Goal: Check status: Check status

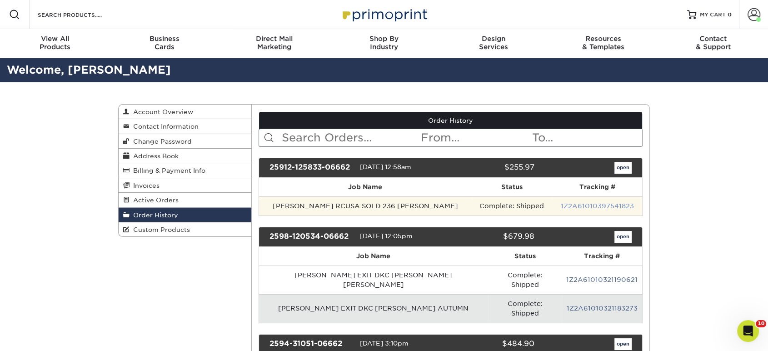
click at [589, 204] on link "1Z2A61010397541823" at bounding box center [597, 205] width 73 height 7
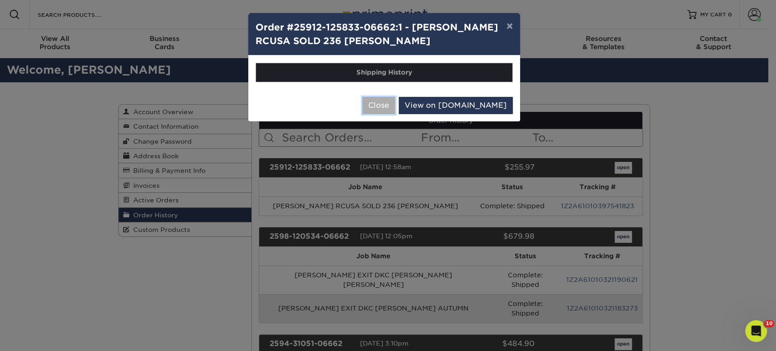
click at [395, 105] on button "Close" at bounding box center [378, 105] width 33 height 17
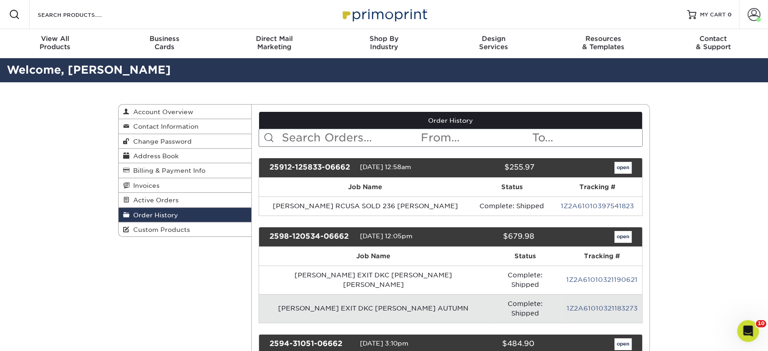
click at [209, 209] on link "Order History" at bounding box center [185, 215] width 133 height 15
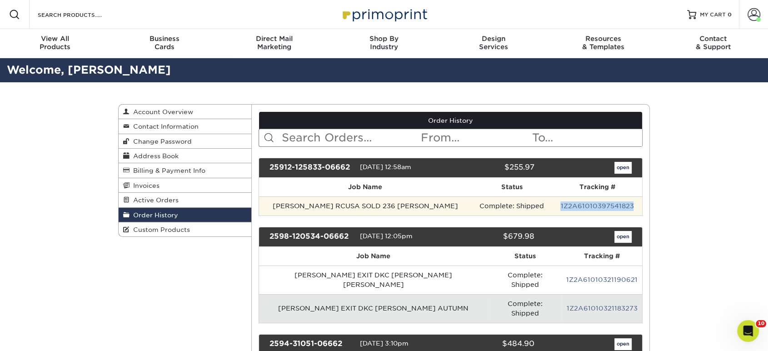
drag, startPoint x: 637, startPoint y: 204, endPoint x: 561, endPoint y: 205, distance: 75.9
click at [561, 205] on td "1Z2A61010397541823" at bounding box center [597, 205] width 90 height 19
copy link "1Z2A61010397541823"
drag, startPoint x: 636, startPoint y: 206, endPoint x: 564, endPoint y: 206, distance: 71.8
click at [562, 205] on td "1Z2A61010397541823" at bounding box center [597, 205] width 90 height 19
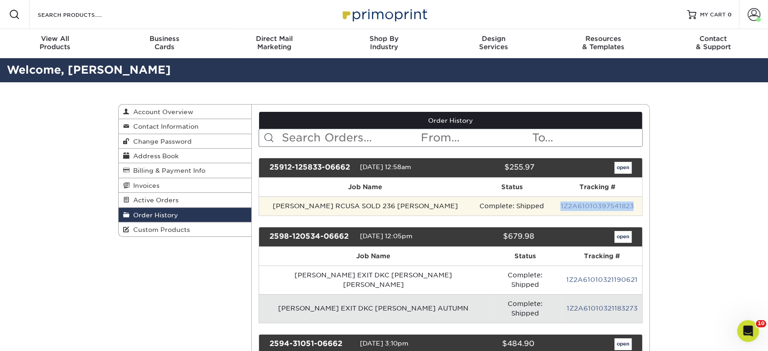
copy link "1Z2A61010397541823"
click at [594, 206] on link "1Z2A61010397541823" at bounding box center [597, 205] width 73 height 7
